Goal: Information Seeking & Learning: Find specific page/section

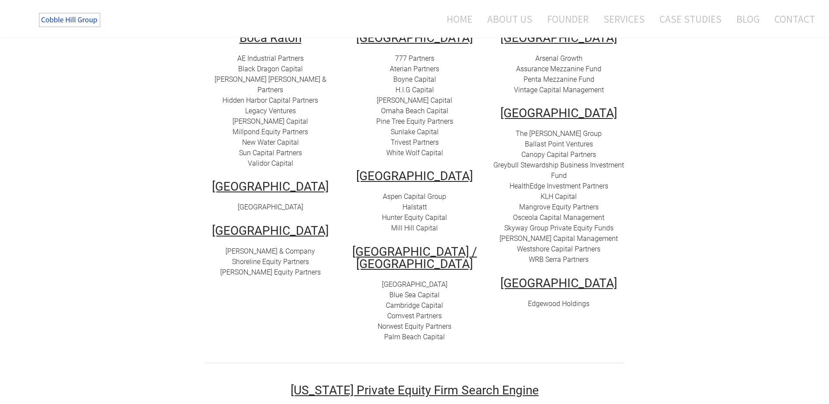
scroll to position [219, 0]
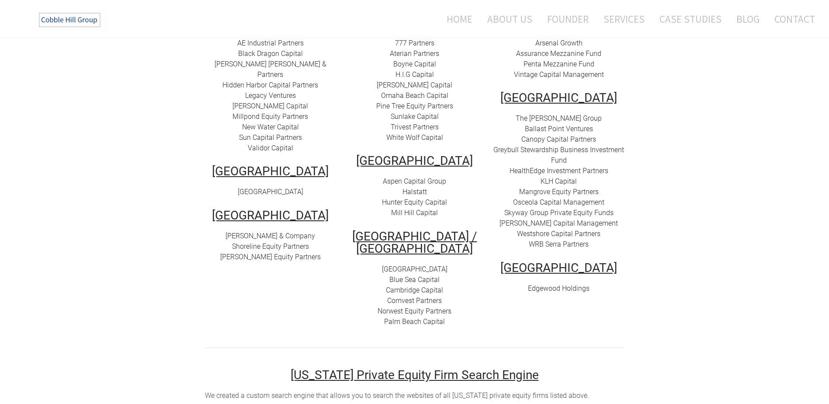
click at [563, 240] on link "WRB Serra Partners" at bounding box center [559, 244] width 60 height 8
click at [544, 114] on link "The [PERSON_NAME] Group" at bounding box center [559, 118] width 86 height 8
click at [560, 125] on link "Ballast Point Ventures" at bounding box center [559, 129] width 68 height 8
click at [543, 135] on link "Canopy Capital Partners" at bounding box center [558, 139] width 75 height 8
click at [551, 146] on link "Greybull Stewardship Business Investment Fund" at bounding box center [558, 155] width 131 height 19
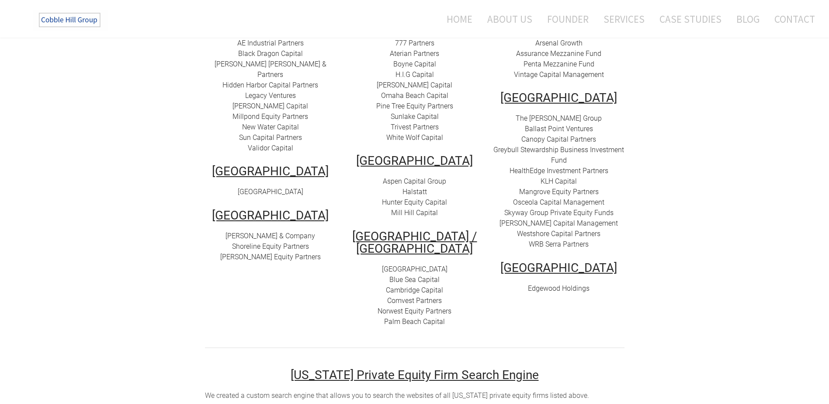
click at [538, 167] on link "HealthEdge Investment Partners" at bounding box center [559, 171] width 99 height 8
click at [566, 187] on link "​Mangrove Equity Partners" at bounding box center [559, 191] width 80 height 8
click at [541, 198] on link "Osceola Capital Management" at bounding box center [558, 202] width 91 height 8
click at [541, 208] on link "Skyway Group Private Equity Funds" at bounding box center [558, 212] width 109 height 8
click at [545, 219] on link "[PERSON_NAME] Capital Management" at bounding box center [559, 223] width 118 height 8
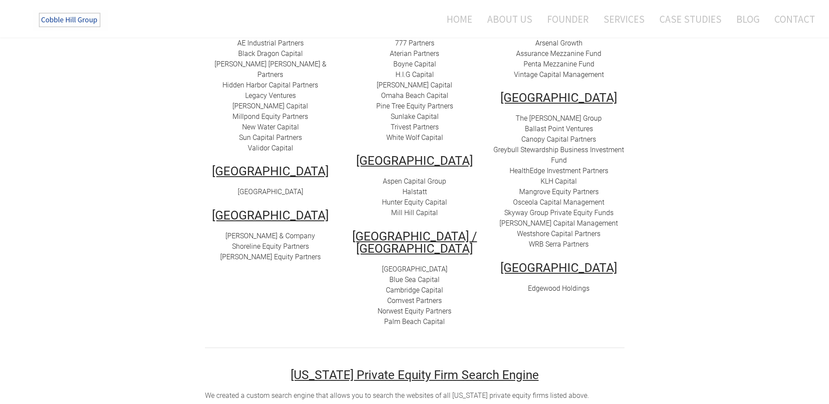
click at [570, 229] on link "Westshore Capital Partners" at bounding box center [558, 233] width 83 height 8
click at [541, 240] on link "WRB Serra Partners" at bounding box center [559, 244] width 60 height 8
click at [551, 240] on link "WRB Serra Partners" at bounding box center [559, 244] width 60 height 8
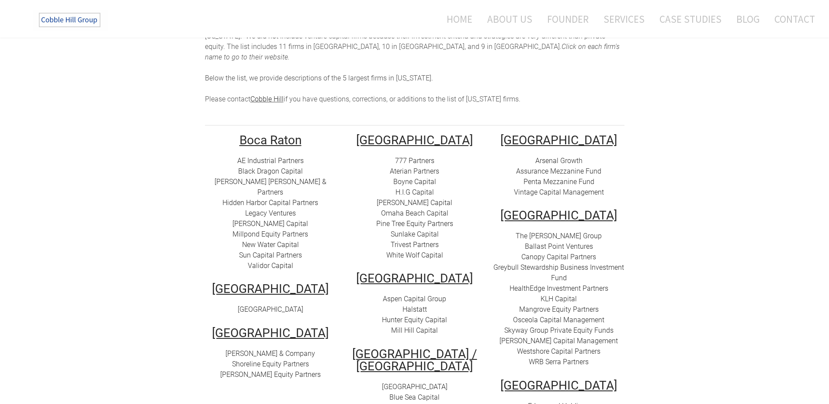
scroll to position [87, 0]
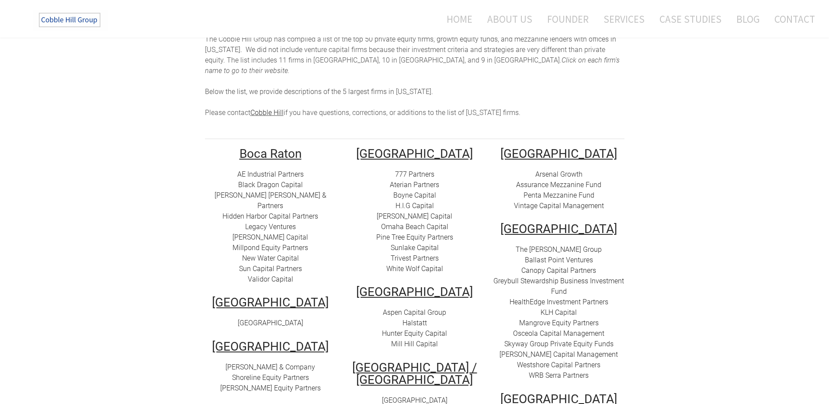
click at [565, 170] on link "Arsenal Growth" at bounding box center [558, 174] width 47 height 8
click at [549, 180] on link "Assurance Mezzanine Fund" at bounding box center [558, 184] width 85 height 8
click at [573, 191] on link "Penta Mezzanine Fund" at bounding box center [559, 195] width 71 height 8
click at [538, 191] on div "Arsenal Growth Assurance Mezzanine Fund Penta Mezzanine Fund Vintage Capital Ma…" at bounding box center [558, 190] width 131 height 42
click at [539, 201] on link "Vintage Capital Management" at bounding box center [559, 205] width 90 height 8
